Goal: Transaction & Acquisition: Purchase product/service

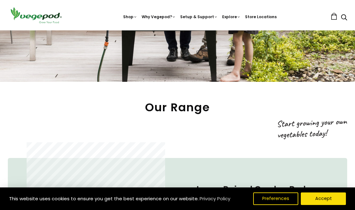
scroll to position [176, 0]
click at [178, 30] on img at bounding box center [178, 30] width 0 height 0
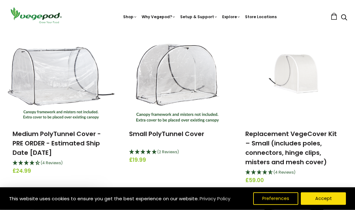
scroll to position [212, 0]
click at [76, 144] on link "Medium PolyTunnel Cover - PRE ORDER - Estimated Ship Date [DATE]" at bounding box center [57, 143] width 88 height 28
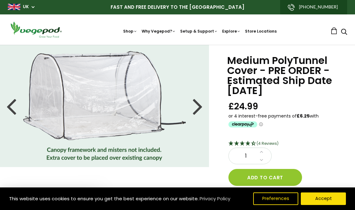
click at [197, 108] on div at bounding box center [198, 106] width 10 height 28
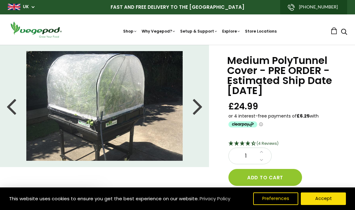
click at [194, 110] on div at bounding box center [198, 106] width 10 height 28
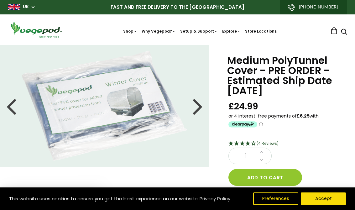
click at [192, 111] on li at bounding box center [104, 106] width 209 height 110
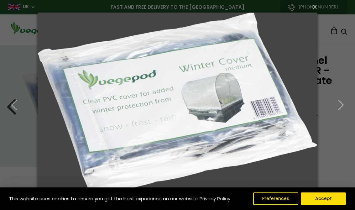
click at [339, 104] on icon "button" at bounding box center [340, 104] width 11 height 11
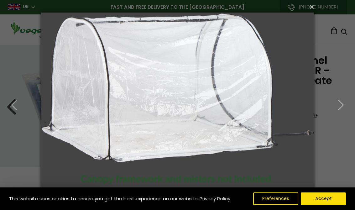
click at [336, 105] on icon "button" at bounding box center [340, 104] width 11 height 11
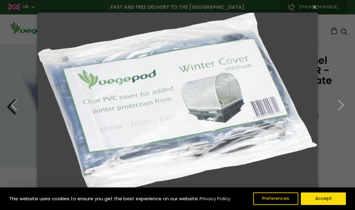
click at [341, 106] on icon "button" at bounding box center [340, 104] width 11 height 11
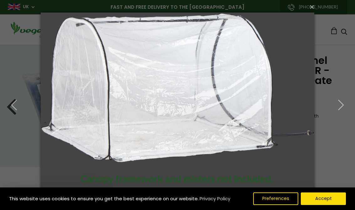
click at [340, 105] on icon "button" at bounding box center [340, 104] width 11 height 11
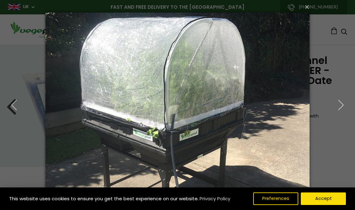
click at [341, 103] on use "button" at bounding box center [340, 105] width 5 height 10
